Goal: Information Seeking & Learning: Check status

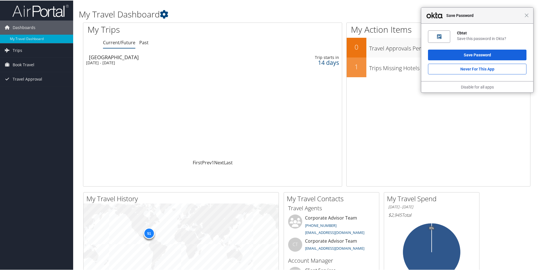
click at [527, 17] on div "Close Save Password" at bounding box center [477, 15] width 112 height 16
click at [28, 66] on span "Book Travel" at bounding box center [24, 64] width 22 height 14
click at [27, 76] on link "Agent Booking Request" at bounding box center [36, 75] width 73 height 8
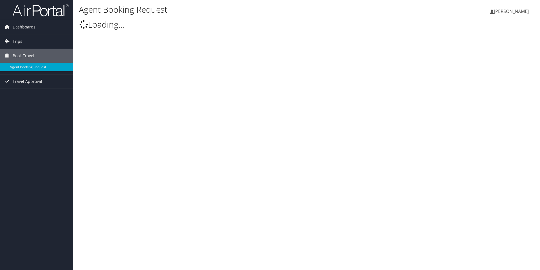
select select "[EMAIL_ADDRESS][DOMAIN_NAME]"
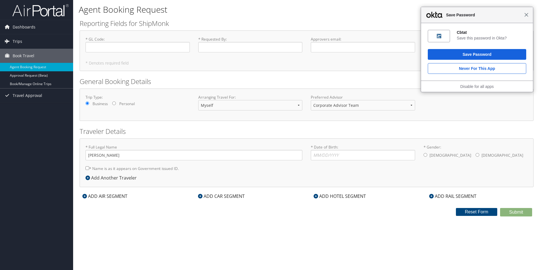
click at [525, 16] on span "Close" at bounding box center [527, 15] width 4 height 4
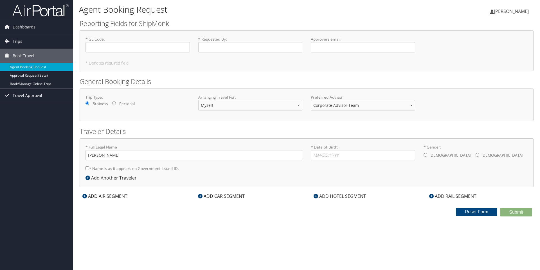
click at [26, 96] on span "Travel Approval" at bounding box center [28, 95] width 30 height 14
click at [18, 28] on span "Dashboards" at bounding box center [24, 27] width 23 height 14
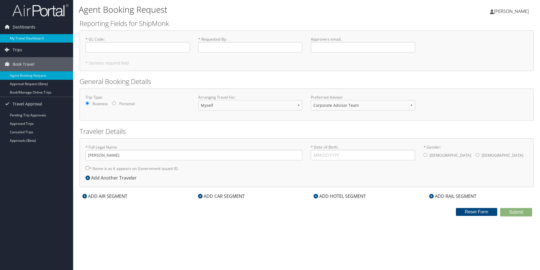
click at [16, 39] on link "My Travel Dashboard" at bounding box center [36, 38] width 73 height 8
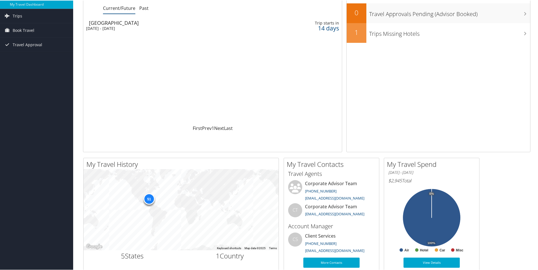
scroll to position [12, 0]
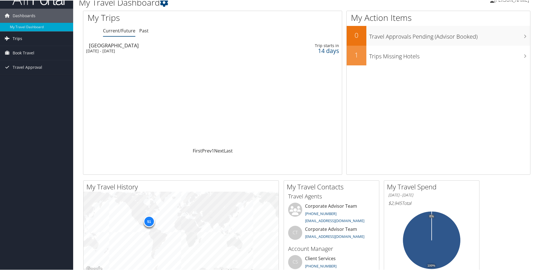
click at [27, 37] on link "Trips" at bounding box center [36, 38] width 73 height 14
click at [41, 47] on link "Current/Future Trips" at bounding box center [36, 49] width 73 height 8
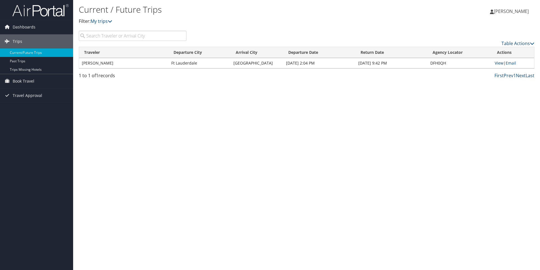
click at [500, 61] on link "View" at bounding box center [499, 62] width 9 height 5
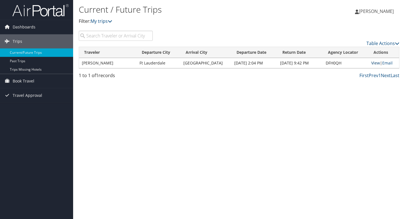
click at [375, 62] on link "View" at bounding box center [376, 62] width 9 height 5
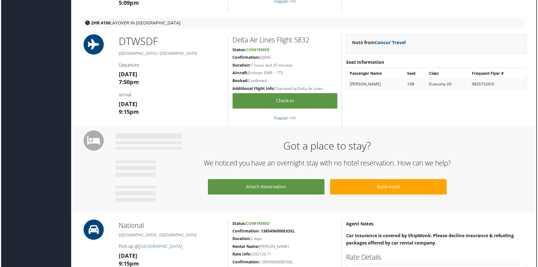
scroll to position [273, 3]
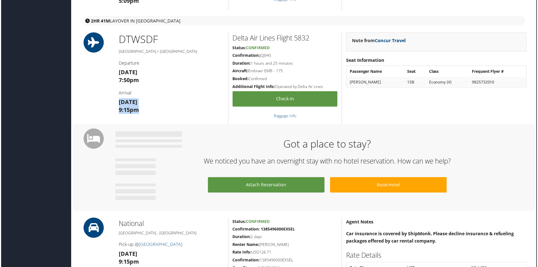
drag, startPoint x: 167, startPoint y: 95, endPoint x: 160, endPoint y: 115, distance: 20.7
click at [160, 115] on div "DTW SDF Detroit / Louisville Departure Tue 14 Oct 7:50pm Arrival Tue 14 Oct 9:1…" at bounding box center [171, 79] width 114 height 92
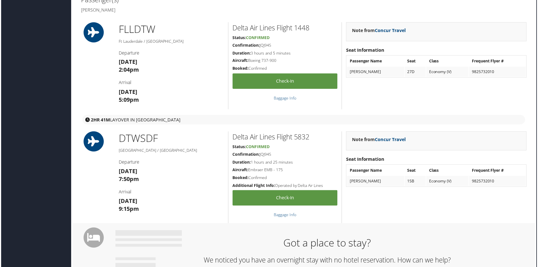
scroll to position [174, 3]
drag, startPoint x: 153, startPoint y: 50, endPoint x: 140, endPoint y: 79, distance: 31.1
click at [140, 79] on div "FLL DTW Ft Lauderdale / Detroit Departure Tue 14 Oct 2:04pm Arrival Tue 14 Oct …" at bounding box center [171, 66] width 114 height 88
click at [167, 168] on h3 "Tue 14 Oct 7:50pm" at bounding box center [171, 176] width 106 height 16
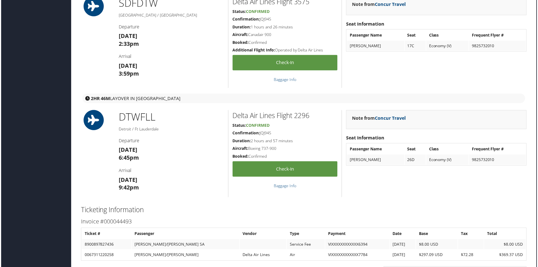
scroll to position [591, 3]
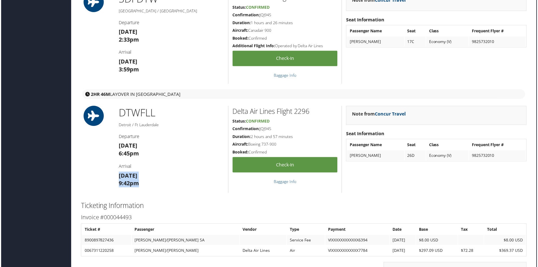
drag, startPoint x: 157, startPoint y: 171, endPoint x: 141, endPoint y: 192, distance: 25.9
click at [142, 192] on div "DTW FLL Detroit / Ft Lauderdale Departure Thu 16 Oct 6:45pm Arrival Thu 16 Oct …" at bounding box center [171, 150] width 114 height 88
click at [141, 192] on div "DTW FLL Detroit / Ft Lauderdale Departure Thu 16 Oct 6:45pm Arrival Thu 16 Oct …" at bounding box center [171, 150] width 114 height 88
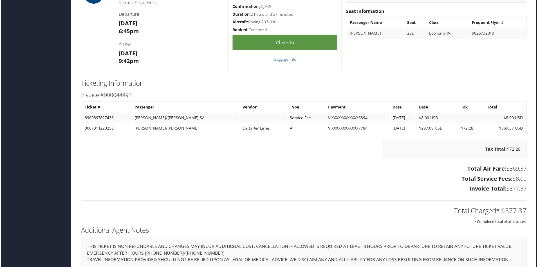
scroll to position [749, 3]
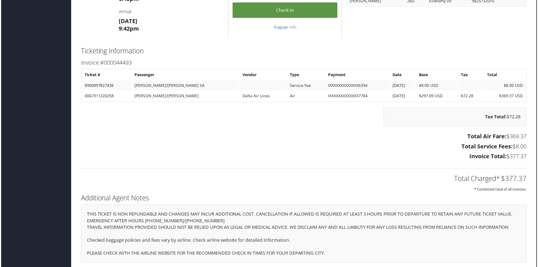
click at [240, 97] on td "Delta Air Lines" at bounding box center [263, 96] width 47 height 10
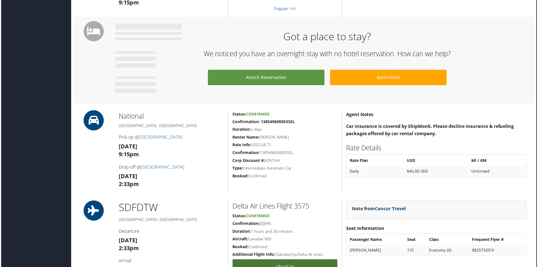
scroll to position [382, 3]
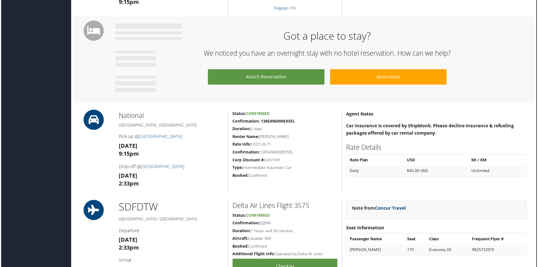
drag, startPoint x: 309, startPoint y: 166, endPoint x: 297, endPoint y: 178, distance: 17.1
click at [297, 178] on div "Status: Confirmed Confirmation: 1385496000EXSEL Duration: 2 days Renter Name: K…" at bounding box center [285, 152] width 114 height 84
click at [297, 178] on h5 "Booked: Confirmed" at bounding box center [285, 176] width 105 height 6
drag, startPoint x: 302, startPoint y: 118, endPoint x: 270, endPoint y: 180, distance: 70.0
click at [270, 180] on div "Status: Confirmed Confirmation: 1385496000EXSEL Duration: 2 days Renter Name: K…" at bounding box center [285, 152] width 114 height 84
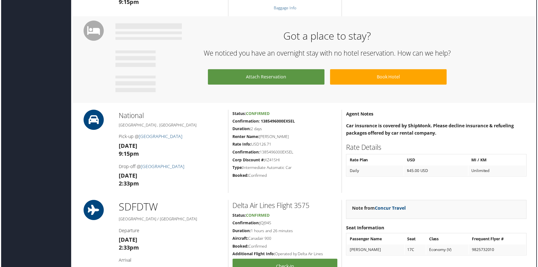
click at [270, 180] on div "Status: Confirmed Confirmation: 1385496000EXSEL Duration: 2 days Renter Name: K…" at bounding box center [285, 152] width 114 height 84
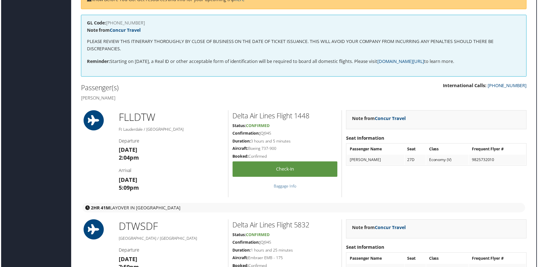
scroll to position [0, 3]
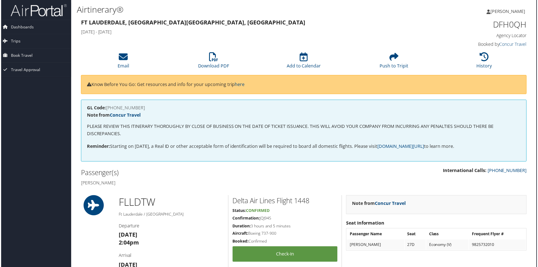
click at [237, 14] on h1 "Airtinerary®" at bounding box center [228, 10] width 304 height 12
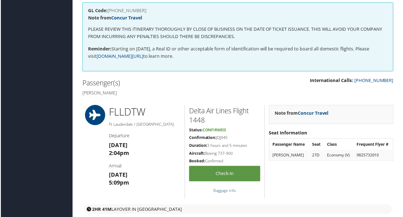
scroll to position [99, 1]
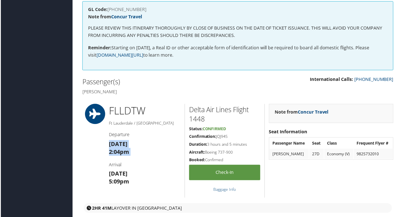
drag, startPoint x: 144, startPoint y: 138, endPoint x: 137, endPoint y: 163, distance: 25.1
click at [138, 162] on div "FLL DTW Ft Lauderdale / [GEOGRAPHIC_DATA] Departure [DATE] 2:04pm Arrival [DATE…" at bounding box center [144, 151] width 80 height 94
click at [137, 163] on h4 "Arrival" at bounding box center [145, 165] width 72 height 6
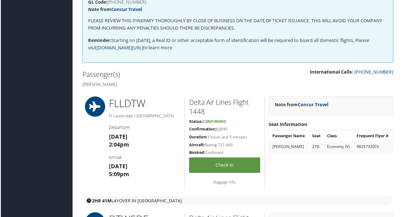
scroll to position [184, 1]
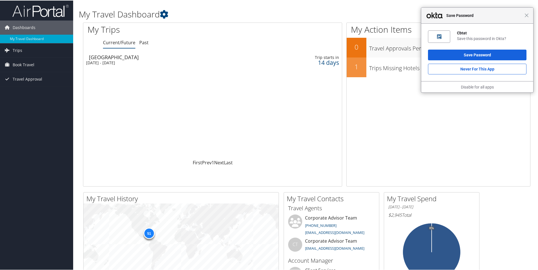
click at [522, 15] on span "Save Password" at bounding box center [484, 15] width 81 height 7
click at [525, 15] on span "Close" at bounding box center [527, 15] width 4 height 4
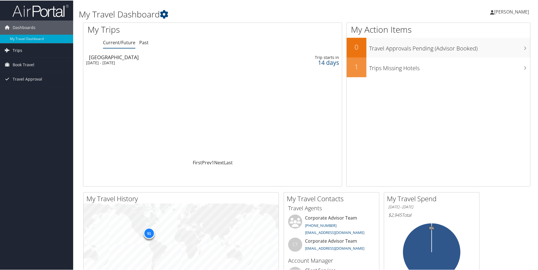
click at [15, 51] on span "Trips" at bounding box center [18, 50] width 10 height 14
click at [35, 62] on link "Current/Future Trips" at bounding box center [36, 61] width 73 height 8
